Goal: Task Accomplishment & Management: Use online tool/utility

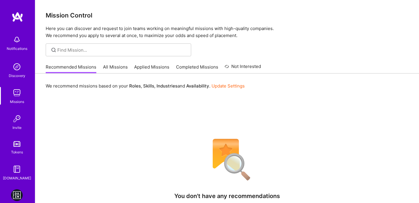
click at [20, 195] on img at bounding box center [17, 195] width 12 height 12
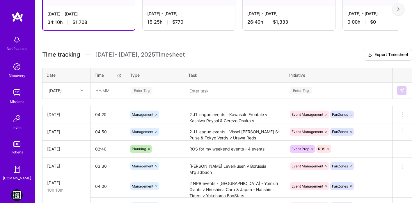
scroll to position [120, 0]
click at [98, 89] on input "text" at bounding box center [108, 89] width 35 height 15
type input "03:20"
click at [76, 91] on div "[DATE]" at bounding box center [62, 90] width 32 height 10
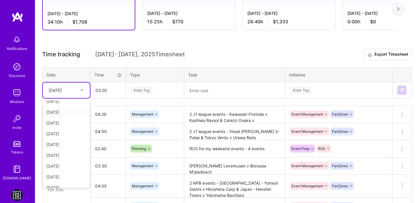
scroll to position [55, 0]
click at [64, 179] on div "[DATE]" at bounding box center [66, 181] width 47 height 11
click at [144, 93] on div "Enter Tag" at bounding box center [142, 90] width 22 height 9
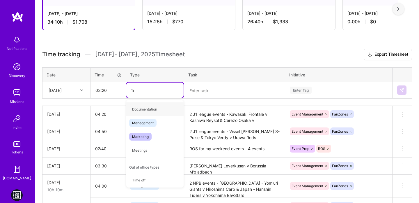
type input "ma"
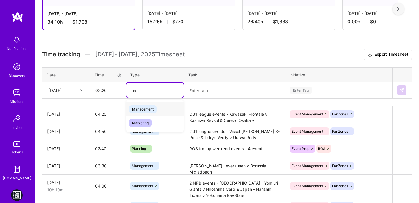
click at [143, 103] on div "Management" at bounding box center [154, 109] width 57 height 14
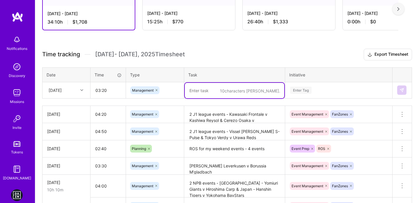
click at [220, 92] on textarea at bounding box center [235, 90] width 100 height 15
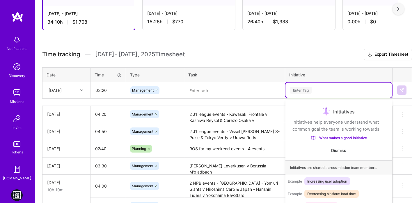
scroll to position [138, 0]
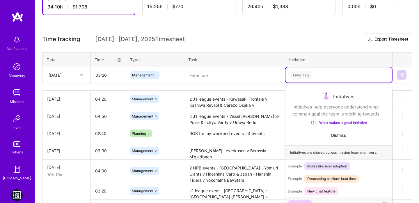
click at [309, 82] on div "option Event Prep focused, 1 of 6. 6 results available. Use Up and Down to choo…" at bounding box center [339, 74] width 107 height 15
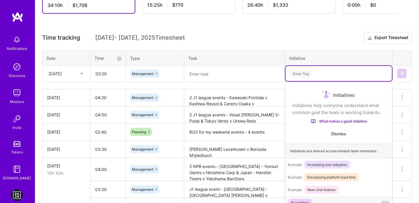
scroll to position [8, 0]
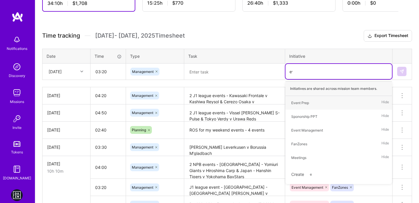
type input "eve"
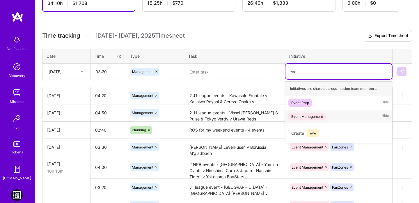
click at [305, 112] on span "Event Management" at bounding box center [308, 116] width 38 height 8
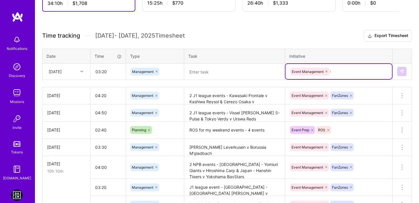
type input "fa"
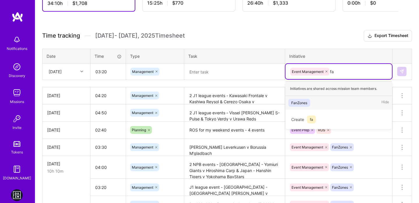
click at [306, 102] on div "FanZones" at bounding box center [299, 103] width 16 height 6
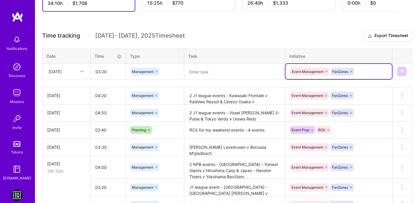
click at [241, 71] on textarea at bounding box center [235, 71] width 100 height 15
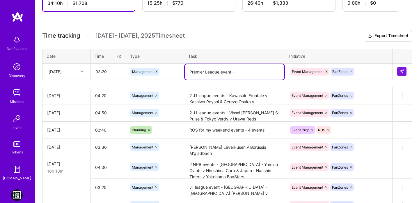
paste textarea "- [GEOGRAPHIC_DATA] - Newcastle United v Arsenal"
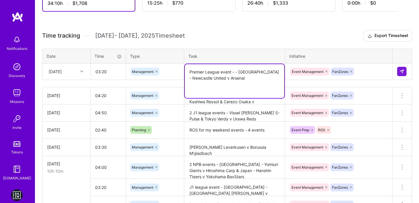
click at [235, 72] on textarea "Premier League event - - [GEOGRAPHIC_DATA] - Newcastle United v Arsenal" at bounding box center [235, 81] width 100 height 34
click at [217, 93] on textarea "Premier League event - [GEOGRAPHIC_DATA] - Newcastle United v Arsenal" at bounding box center [235, 81] width 100 height 34
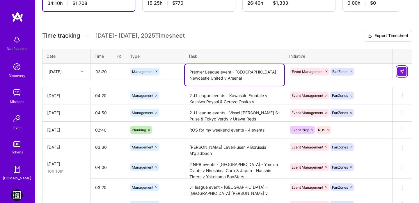
type textarea "Premier League event - [GEOGRAPHIC_DATA] - Newcastle United v Arsenal"
click at [402, 68] on button at bounding box center [401, 71] width 9 height 9
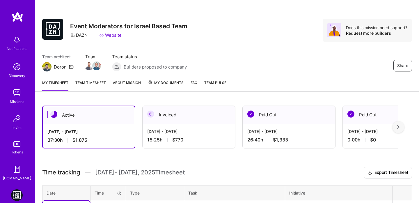
scroll to position [0, 0]
